Goal: Use online tool/utility: Utilize a website feature to perform a specific function

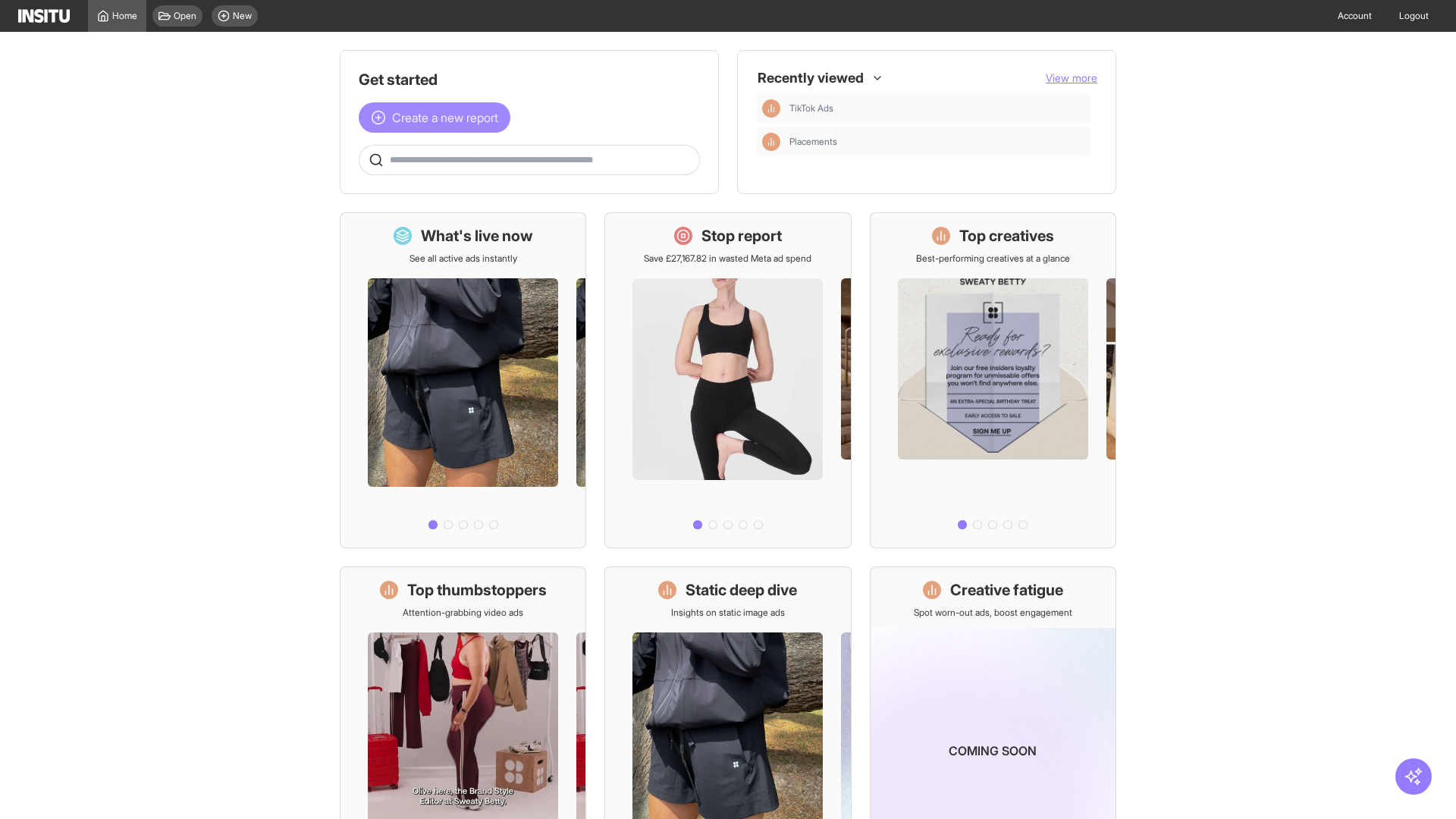
click at [438, 118] on span "Create a new report" at bounding box center [445, 117] width 106 height 18
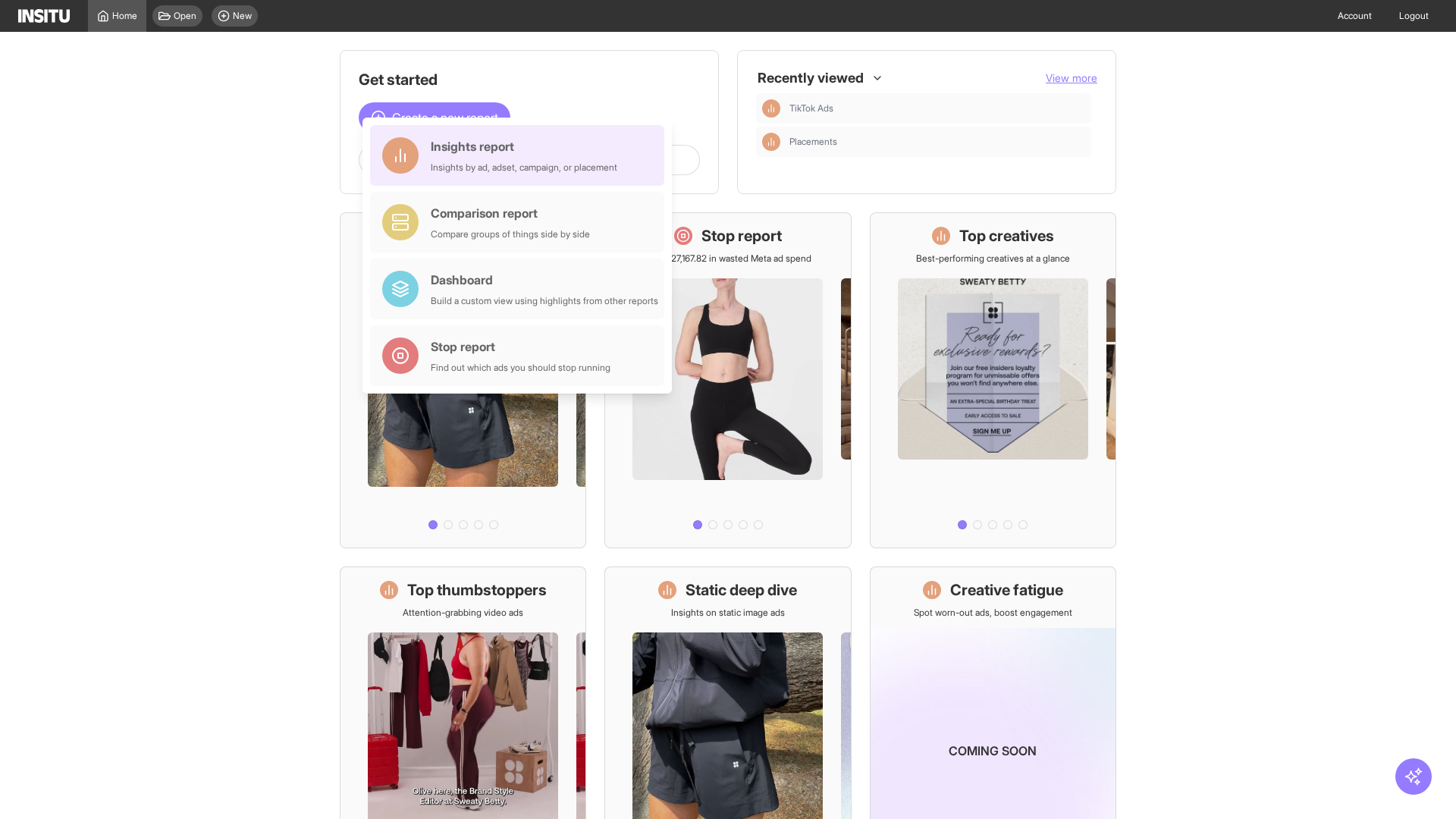
click at [521, 156] on div "Insights report Insights by ad, adset, campaign, or placement" at bounding box center [524, 155] width 187 height 36
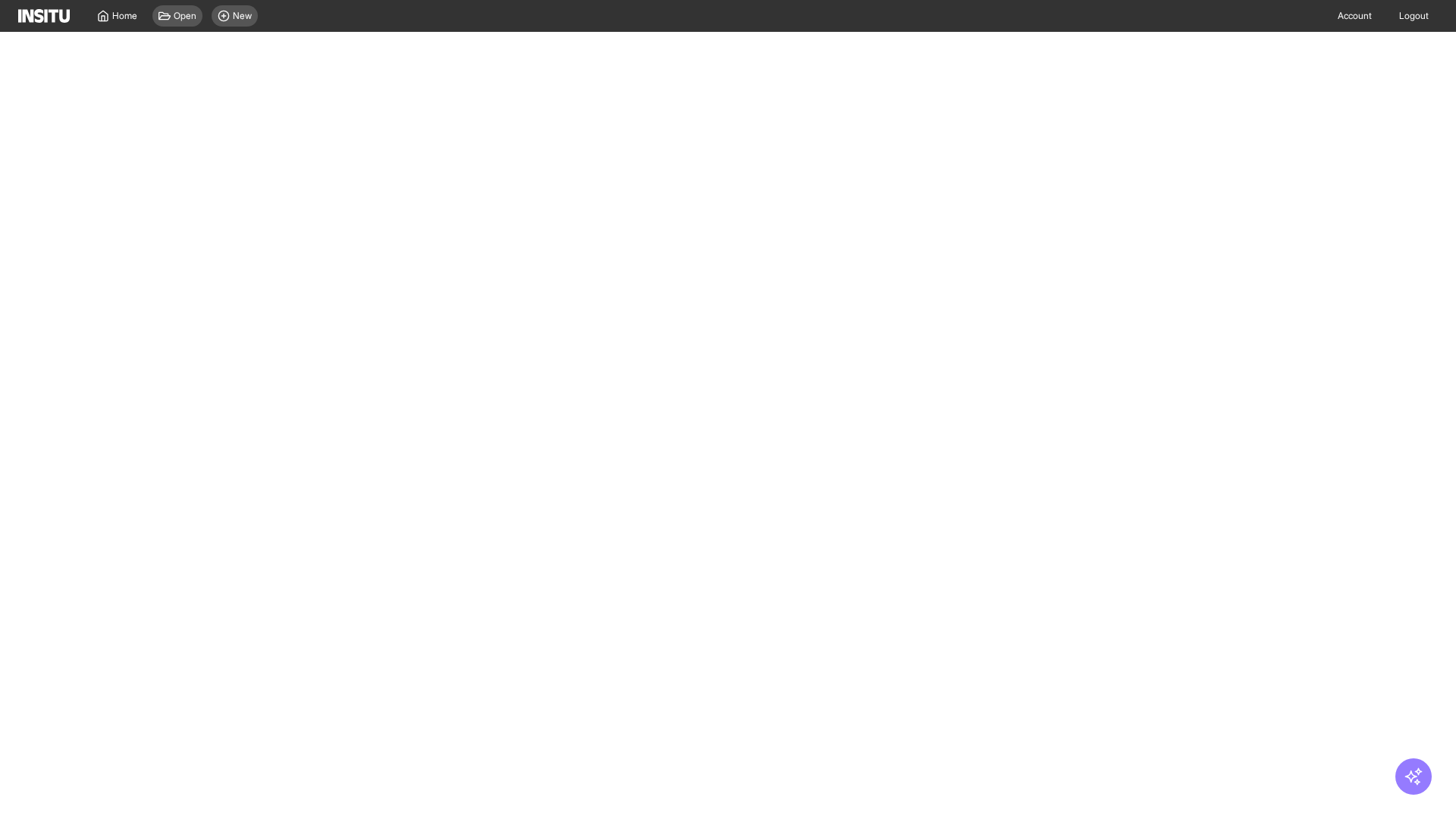
select select "**"
